Goal: Feedback & Contribution: Submit feedback/report problem

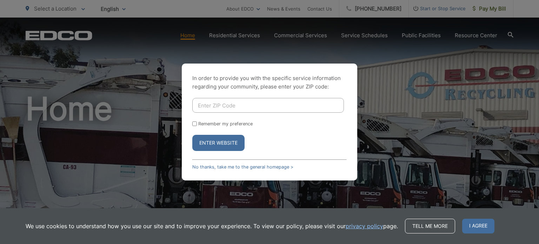
click at [232, 102] on input "Enter ZIP Code" at bounding box center [268, 105] width 152 height 15
type input "91942"
click at [217, 143] on button "Enter Website" at bounding box center [218, 143] width 52 height 16
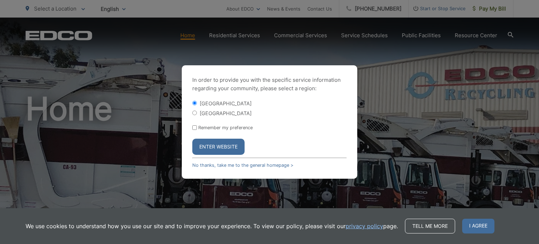
click at [217, 143] on button "Enter Website" at bounding box center [218, 147] width 52 height 16
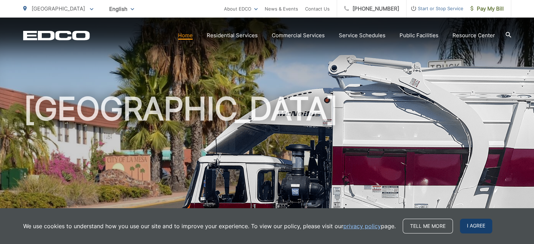
click at [481, 227] on span "I agree" at bounding box center [476, 226] width 32 height 15
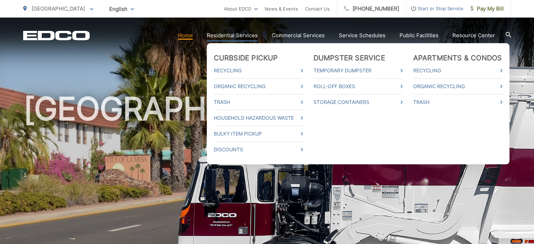
click at [229, 34] on link "Residential Services" at bounding box center [232, 35] width 51 height 8
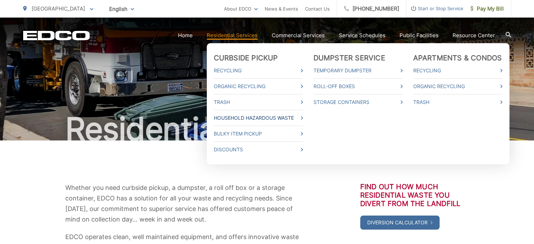
click at [227, 116] on link "Household Hazardous Waste" at bounding box center [258, 118] width 89 height 8
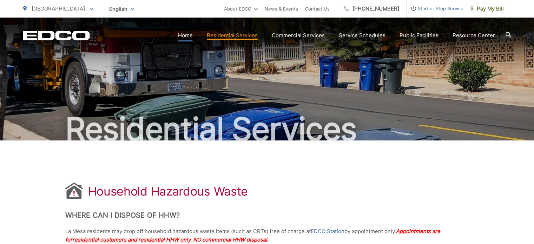
click at [192, 35] on link "Home" at bounding box center [185, 35] width 15 height 8
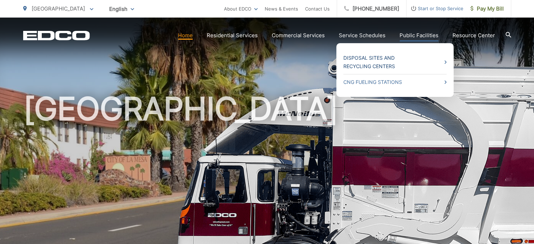
click at [390, 59] on link "Disposal Sites and Recycling Centers" at bounding box center [394, 62] width 103 height 17
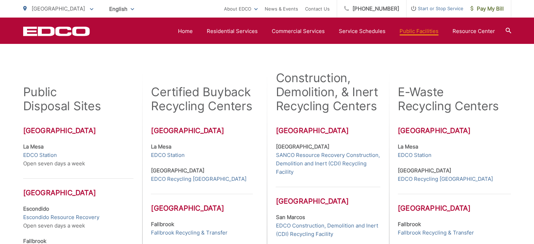
scroll to position [175, 0]
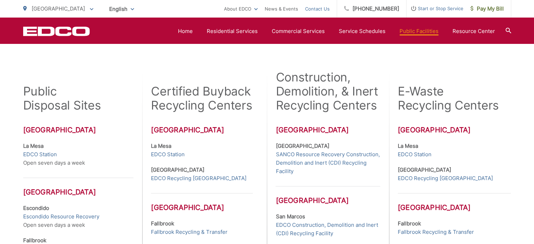
click at [329, 7] on link "Contact Us" at bounding box center [317, 9] width 25 height 8
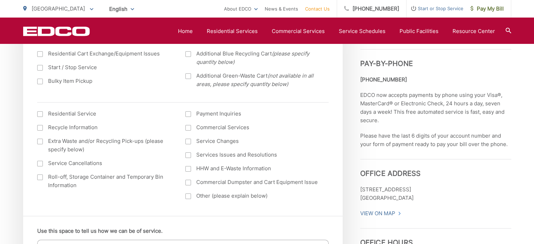
scroll to position [246, 0]
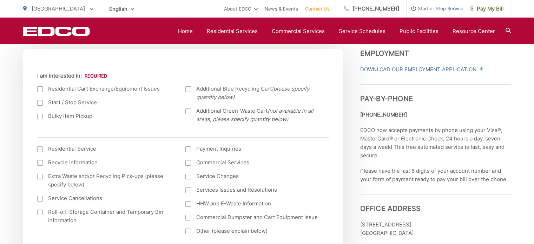
click at [41, 163] on div at bounding box center [40, 163] width 6 height 6
click at [0, 0] on input "Recycle Information" at bounding box center [0, 0] width 0 height 0
click at [189, 204] on div at bounding box center [188, 204] width 6 height 6
click at [0, 0] on input "HHW and E-Waste Information" at bounding box center [0, 0] width 0 height 0
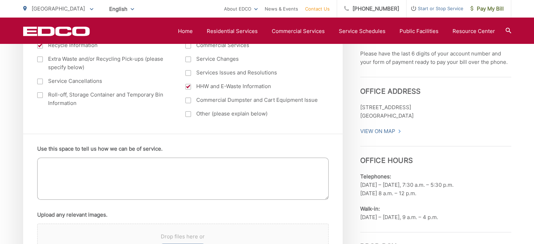
scroll to position [351, 0]
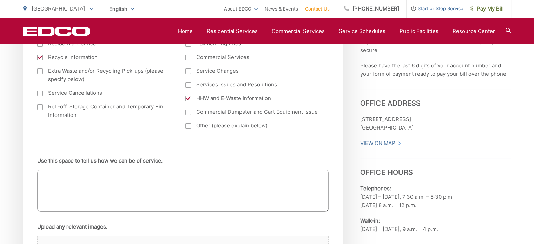
click at [188, 126] on div at bounding box center [188, 126] width 6 height 6
click at [0, 0] on input "Other (please explain below)" at bounding box center [0, 0] width 0 height 0
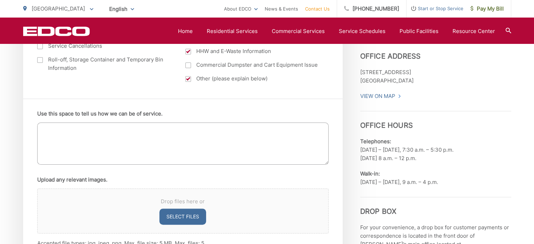
scroll to position [386, 0]
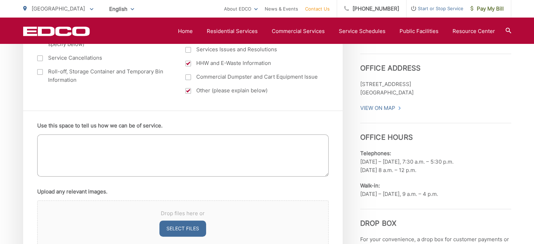
click at [66, 146] on textarea "Use this space to tell us how we can be of service." at bounding box center [182, 155] width 291 height 42
click at [67, 143] on textarea "I have a 36Volt" at bounding box center [182, 155] width 291 height 42
click at [83, 139] on textarea "I have a 36Volt" at bounding box center [182, 155] width 291 height 42
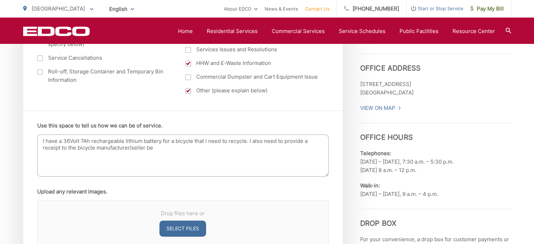
click at [62, 148] on textarea "I have a 36Volt 7Ah rechargeable lithium battery for a bicycle that I need to r…" at bounding box center [182, 155] width 291 height 42
drag, startPoint x: 155, startPoint y: 148, endPoint x: 147, endPoint y: 149, distance: 8.1
click at [147, 149] on textarea "I have a 36Volt 7Ah rechargeable lithium battery for a bicycle that I need to r…" at bounding box center [182, 155] width 291 height 42
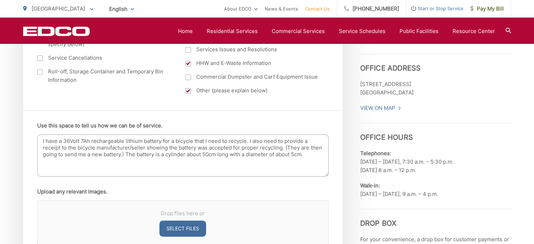
click at [143, 141] on textarea "I have a 36Volt 7Ah rechargeable lithium battery for a bicycle that I need to r…" at bounding box center [182, 155] width 291 height 42
drag, startPoint x: 182, startPoint y: 141, endPoint x: 214, endPoint y: 140, distance: 31.6
click at [214, 140] on textarea "I have a 36Volt 7Ah rechargeable lithium bicycle battery for a bicycle that I n…" at bounding box center [182, 155] width 291 height 42
click at [102, 154] on textarea "I have a 36Volt 7Ah rechargeable lithium bicycle battery that I need to recycle…" at bounding box center [182, 155] width 291 height 42
click at [262, 147] on textarea "I have a 36Volt 7Ah rechargeable lithium bicycle battery that I need to recycle…" at bounding box center [182, 155] width 291 height 42
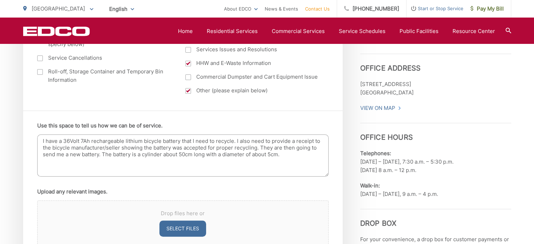
click at [286, 154] on textarea "I have a 36Volt 7Ah rechargeable lithium bicycle battery that I need to recycle…" at bounding box center [182, 155] width 291 height 42
click at [43, 141] on textarea "I have a 36Volt 7Ah rechargeable lithium bicycle battery that I need to recycle…" at bounding box center [182, 155] width 291 height 42
click at [124, 160] on textarea "I am a La Mesa resident with Edco Service. I have a 36Volt 7Ah rechargeable lit…" at bounding box center [182, 155] width 291 height 42
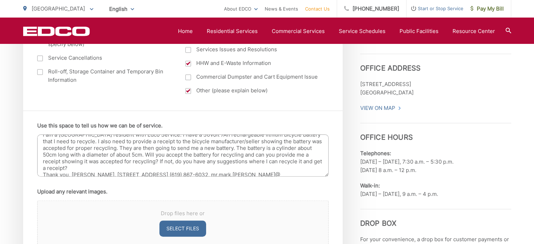
scroll to position [9, 0]
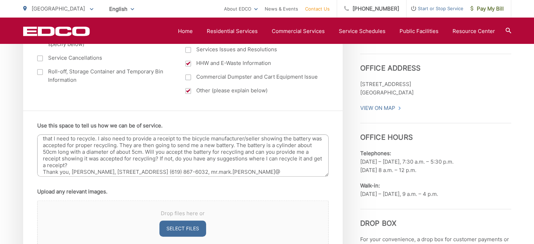
drag, startPoint x: 296, startPoint y: 173, endPoint x: 253, endPoint y: 172, distance: 43.5
click at [253, 172] on textarea "I am a La Mesa resident with Edco Service. I have a 36Volt 7Ah rechargeable lit…" at bounding box center [182, 155] width 291 height 42
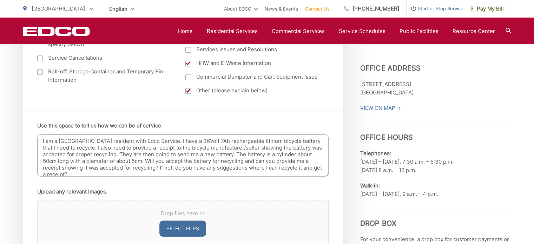
click at [160, 167] on textarea "I am a La Mesa resident with Edco Service. I have a 36Volt 7Ah rechargeable lit…" at bounding box center [182, 155] width 291 height 42
drag, startPoint x: 273, startPoint y: 167, endPoint x: 286, endPoint y: 168, distance: 12.7
click at [286, 168] on textarea "I am a La Mesa resident with Edco Service. I have a 36Volt 7Ah rechargeable lit…" at bounding box center [182, 155] width 291 height 42
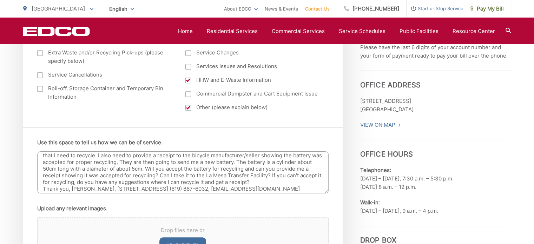
scroll to position [386, 0]
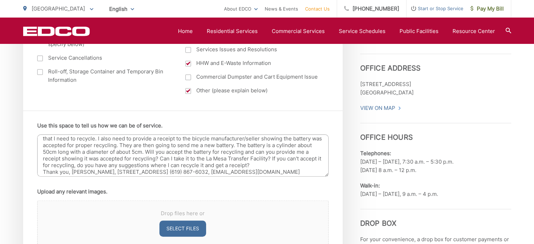
click at [146, 150] on textarea "I am a La Mesa resident with Edco Service. I have a 36Volt 7Ah rechargeable lit…" at bounding box center [182, 155] width 291 height 42
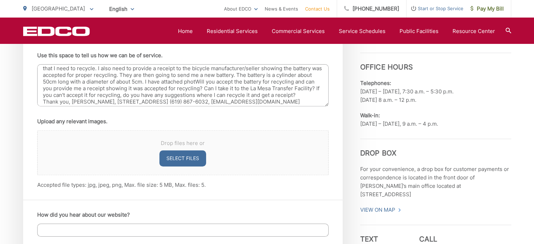
scroll to position [15, 0]
type textarea "I am a La Mesa resident with Edco Service. I have a 36Volt 7Ah rechargeable lit…"
click at [173, 158] on button "Select files" at bounding box center [182, 158] width 47 height 16
type input "C:\fakepath\BikeBattery.jpg"
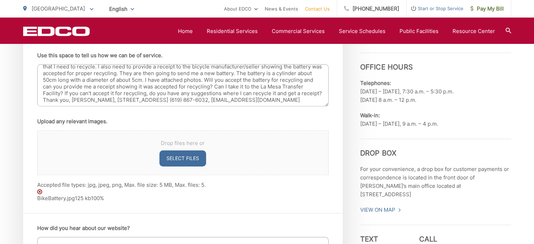
click at [183, 156] on button "Select files" at bounding box center [182, 158] width 47 height 16
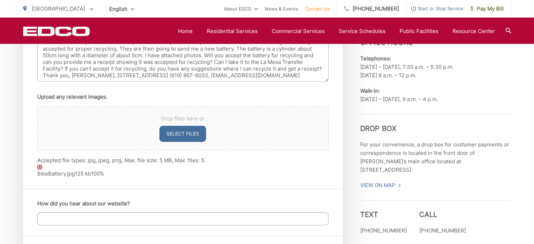
scroll to position [491, 0]
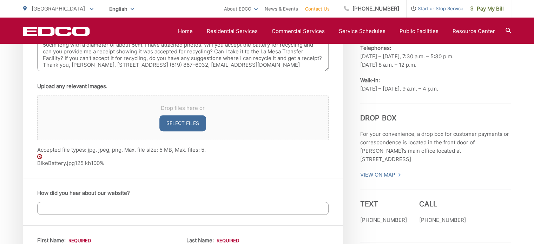
click at [175, 122] on button "Select files" at bounding box center [182, 123] width 47 height 16
type input "C:\fakepath\BikeBattery2.jpg"
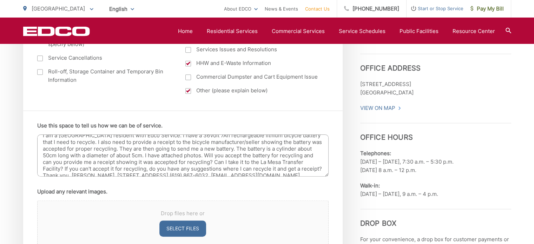
scroll to position [0, 0]
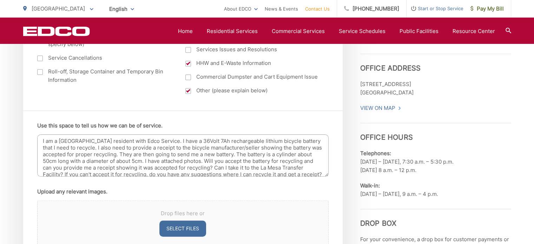
click at [233, 154] on textarea "I am a La Mesa resident with Edco Service. I have a 36Volt 7Ah rechargeable lit…" at bounding box center [182, 155] width 291 height 42
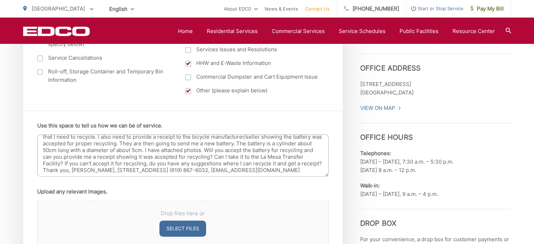
drag, startPoint x: 42, startPoint y: 140, endPoint x: 318, endPoint y: 186, distance: 279.1
click at [318, 186] on ul "Use this space to tell us how we can be of service. I am a La Mesa resident wit…" at bounding box center [182, 203] width 291 height 165
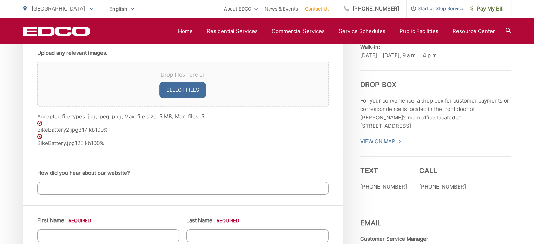
scroll to position [526, 0]
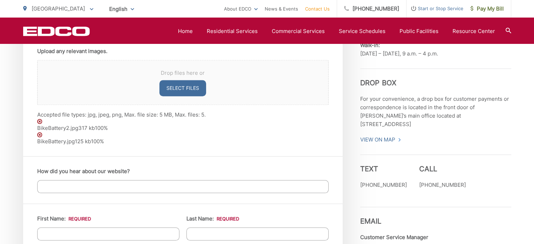
click at [74, 187] on input "How did you hear about our website?" at bounding box center [182, 186] width 291 height 13
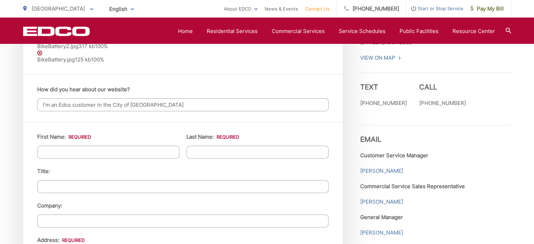
scroll to position [596, 0]
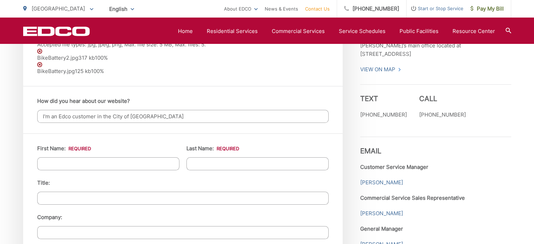
type input "I'm an Edco customer in the City of La Mesa"
click at [73, 164] on input "First Name: *" at bounding box center [108, 163] width 142 height 13
type input "Mark"
click at [200, 161] on input "Last Name: *" at bounding box center [257, 163] width 142 height 13
click at [199, 159] on input "Last Name: *" at bounding box center [257, 163] width 142 height 13
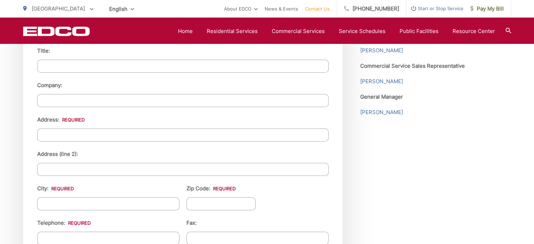
scroll to position [737, 0]
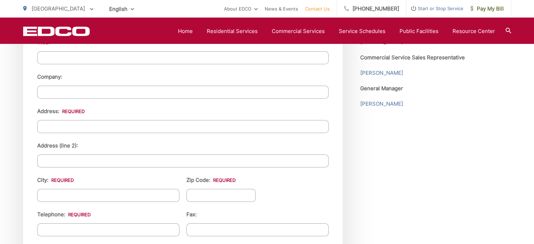
type input "Martin"
click at [69, 127] on input "Address: *" at bounding box center [182, 126] width 291 height 13
type input "7645 El Paso Street"
type input "La Mesa"
type input "91942"
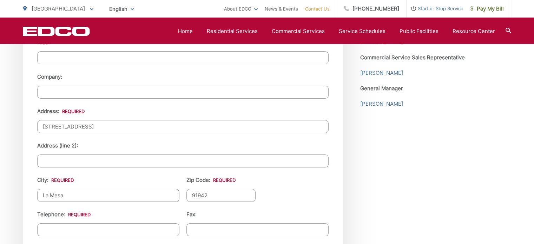
type input "6198676032"
type input "mr.mark.martin@gmail.com"
type input "(619) 867-6032"
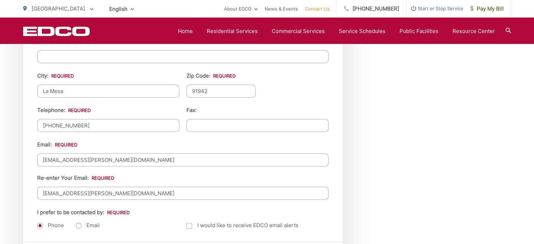
scroll to position [842, 0]
drag, startPoint x: 128, startPoint y: 155, endPoint x: 33, endPoint y: 151, distance: 95.2
click at [33, 151] on div "First Name: * Mark Last Name: * Martin Title: Company: Address: * 7645 El Paso …" at bounding box center [182, 64] width 319 height 353
type input "markdmartin@yahoo.com"
drag, startPoint x: 116, startPoint y: 187, endPoint x: 31, endPoint y: 185, distance: 85.3
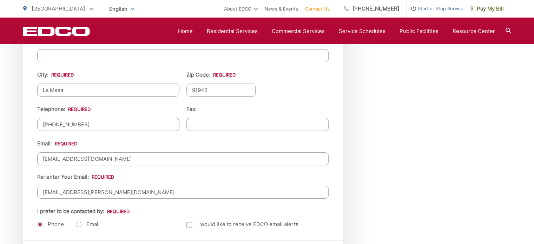
click at [31, 185] on div "First Name: * Mark Last Name: * Martin Title: Company: Address: * 7645 El Paso …" at bounding box center [182, 64] width 319 height 353
type input "markdmartin@yahoo.com"
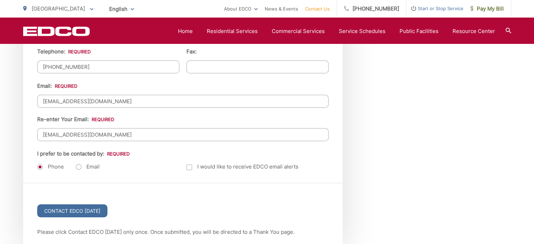
scroll to position [912, 0]
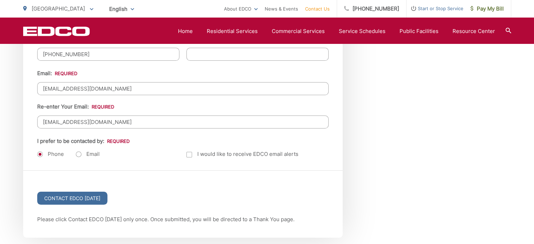
click at [79, 151] on label "Email" at bounding box center [88, 154] width 24 height 7
radio input "true"
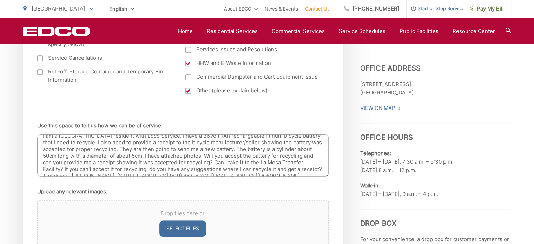
scroll to position [0, 0]
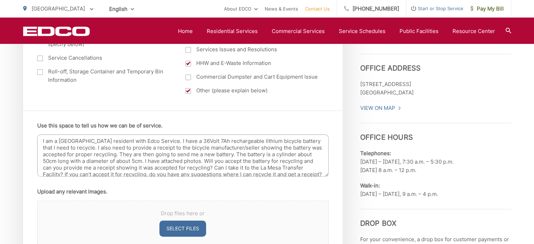
click at [145, 160] on textarea "I am a La Mesa resident with Edco Service. I have a 36Volt 7Ah rechargeable lit…" at bounding box center [182, 155] width 291 height 42
click at [145, 161] on textarea "I am a La Mesa resident with Edco Service. I have a 36Volt 7Ah rechargeable lit…" at bounding box center [182, 155] width 291 height 42
click at [152, 160] on textarea "I am a La Mesa resident with Edco Service. I have a 36Volt 7Ah rechargeable lit…" at bounding box center [182, 155] width 291 height 42
drag, startPoint x: 152, startPoint y: 160, endPoint x: 156, endPoint y: 157, distance: 4.6
click at [154, 158] on textarea "I am a La Mesa resident with Edco Service. I have a 36Volt 7Ah rechargeable lit…" at bounding box center [182, 155] width 291 height 42
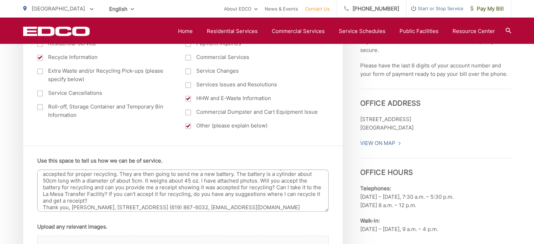
scroll to position [386, 0]
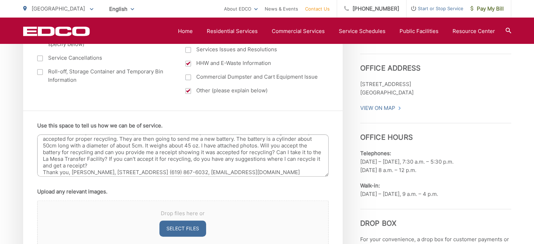
drag, startPoint x: 147, startPoint y: 144, endPoint x: 202, endPoint y: 145, distance: 55.1
click at [202, 145] on textarea "I am a La Mesa resident with Edco Service. I have a 36Volt 7Ah rechargeable lit…" at bounding box center [182, 155] width 291 height 42
type textarea "I am a La Mesa resident with Edco Service. I have a 36Volt 7Ah rechargeable lit…"
click at [218, 153] on textarea "I am a La Mesa resident with Edco Service. I have a 36Volt 7Ah rechargeable lit…" at bounding box center [182, 155] width 291 height 42
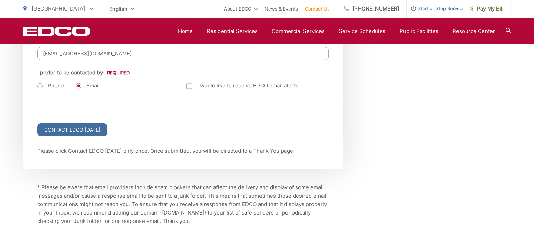
scroll to position [982, 0]
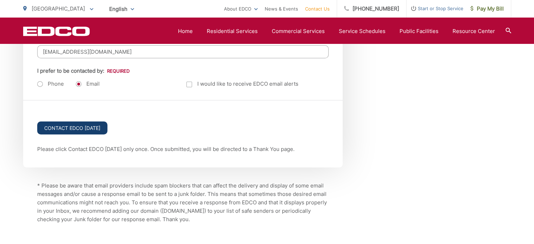
click at [70, 123] on input "Contact EDCO Today" at bounding box center [72, 127] width 70 height 13
